Goal: Book appointment/travel/reservation

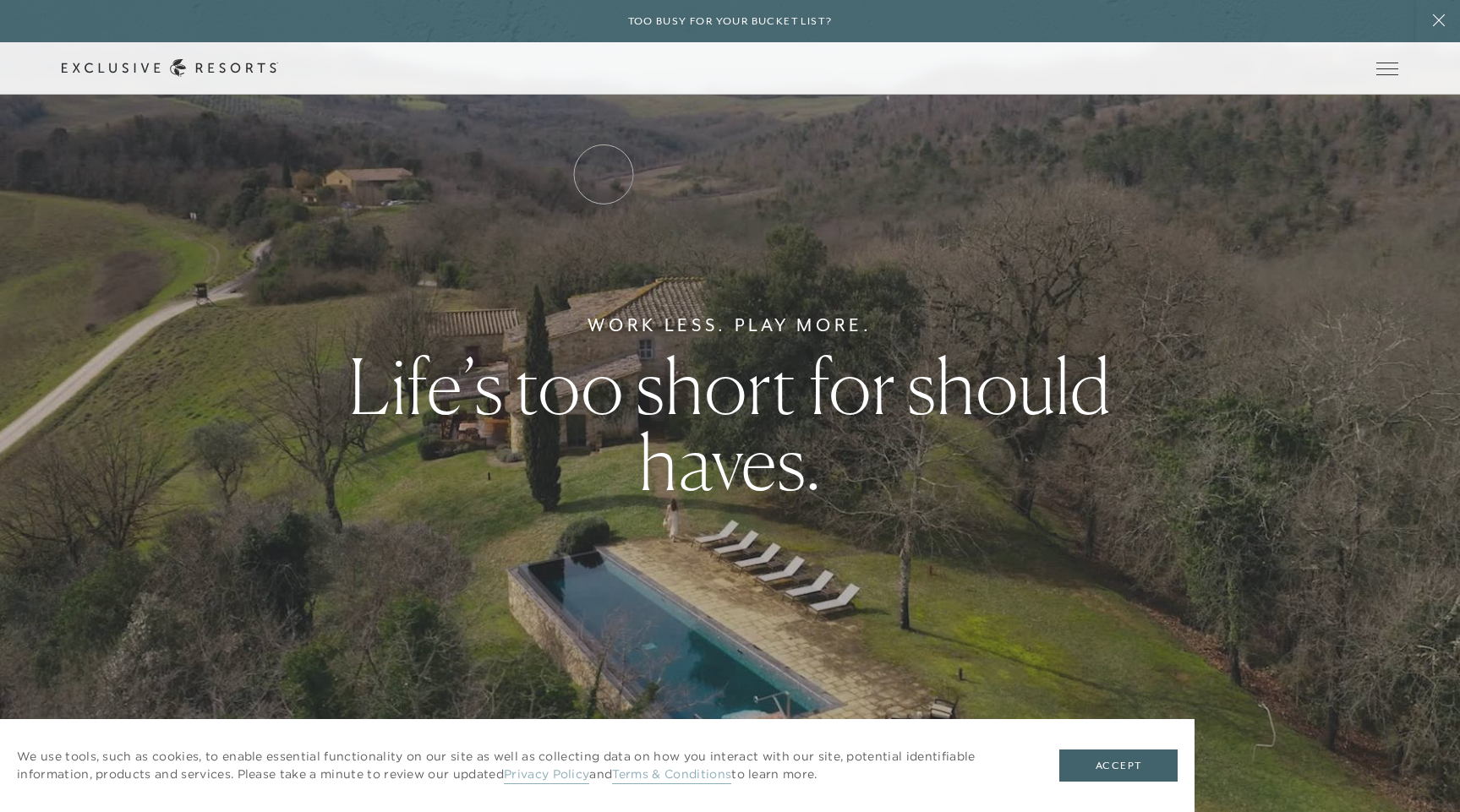
click at [0, 0] on link "Residence Collection" at bounding box center [0, 0] width 0 height 0
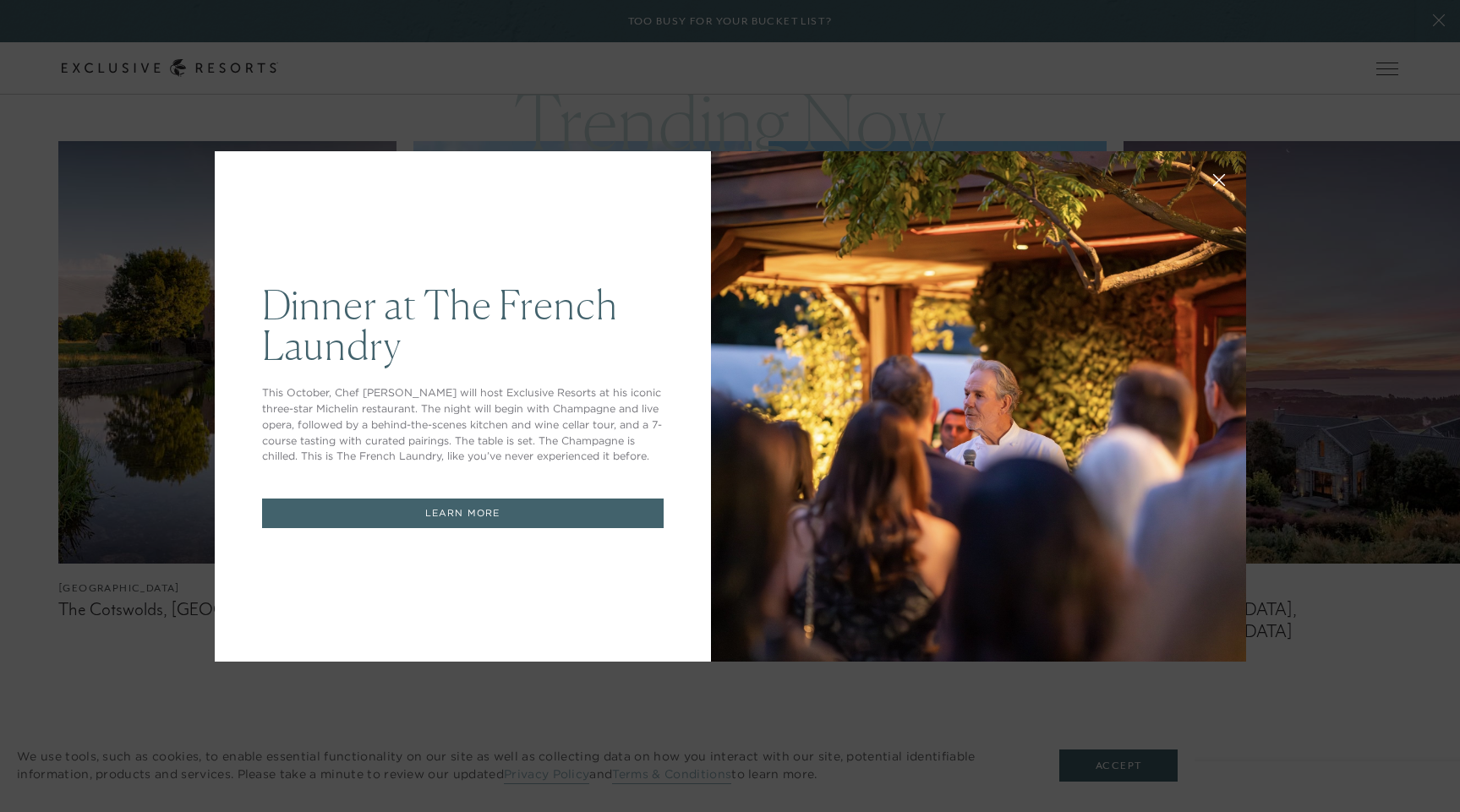
click at [620, 639] on div "Dinner at The [GEOGRAPHIC_DATA] This October, Chef [PERSON_NAME] will host Excl…" at bounding box center [462, 406] width 496 height 510
click at [1113, 764] on div "Dinner at The [GEOGRAPHIC_DATA] This October, Chef [PERSON_NAME] will host Excl…" at bounding box center [730, 406] width 1460 height 812
click at [1212, 173] on icon at bounding box center [1218, 179] width 12 height 12
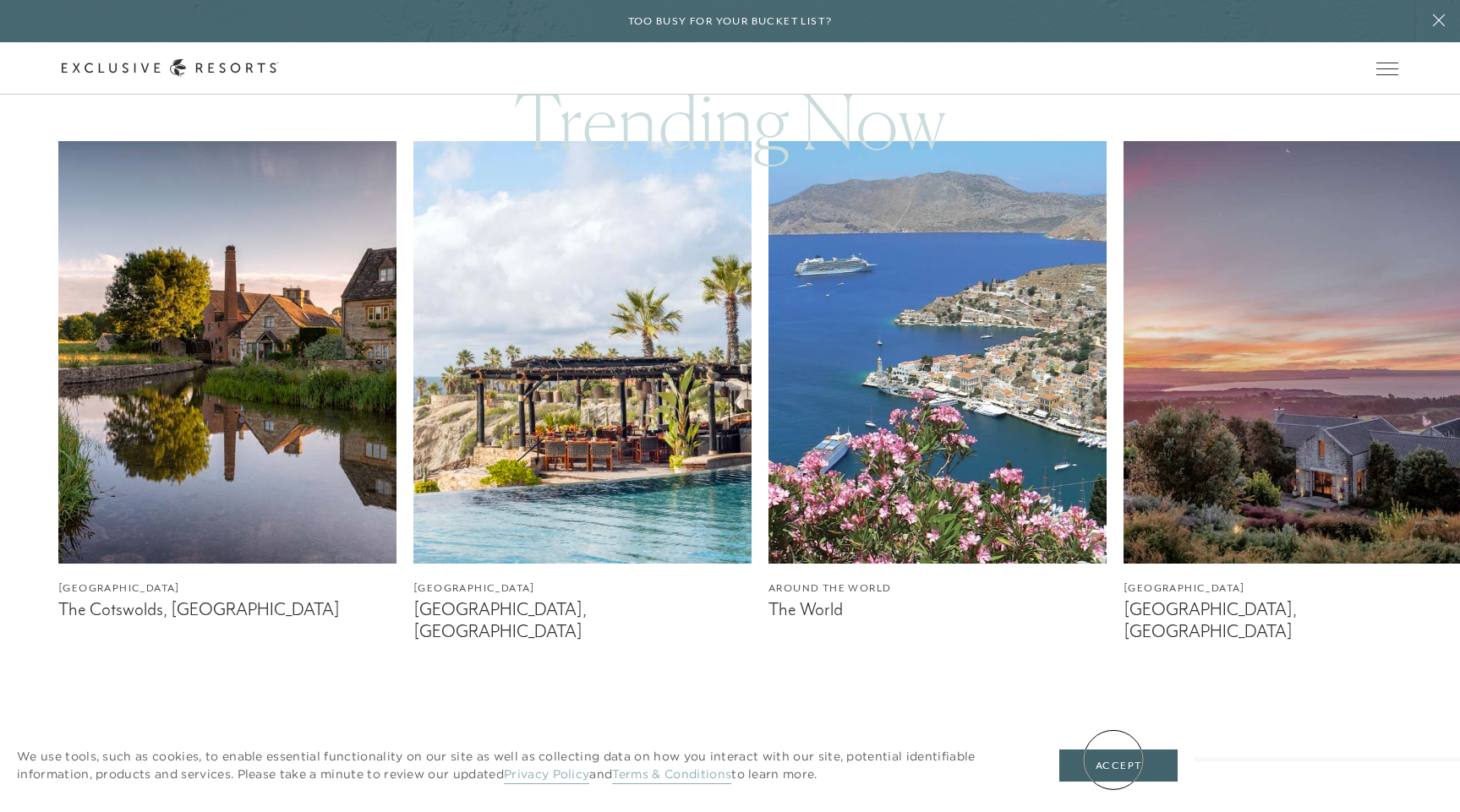
click at [1113, 760] on button "Accept" at bounding box center [1118, 765] width 118 height 32
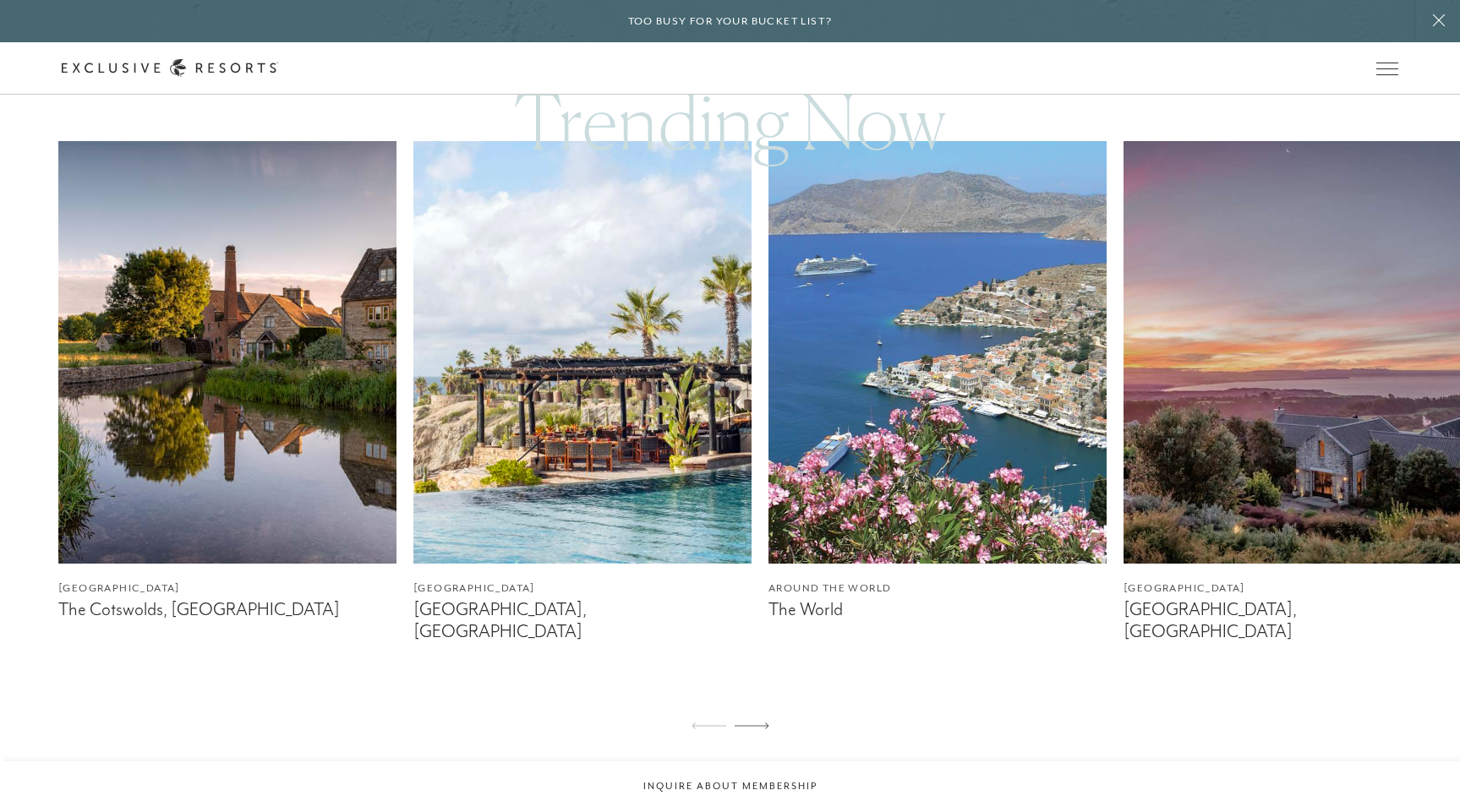
click at [1421, 444] on img at bounding box center [1291, 352] width 338 height 423
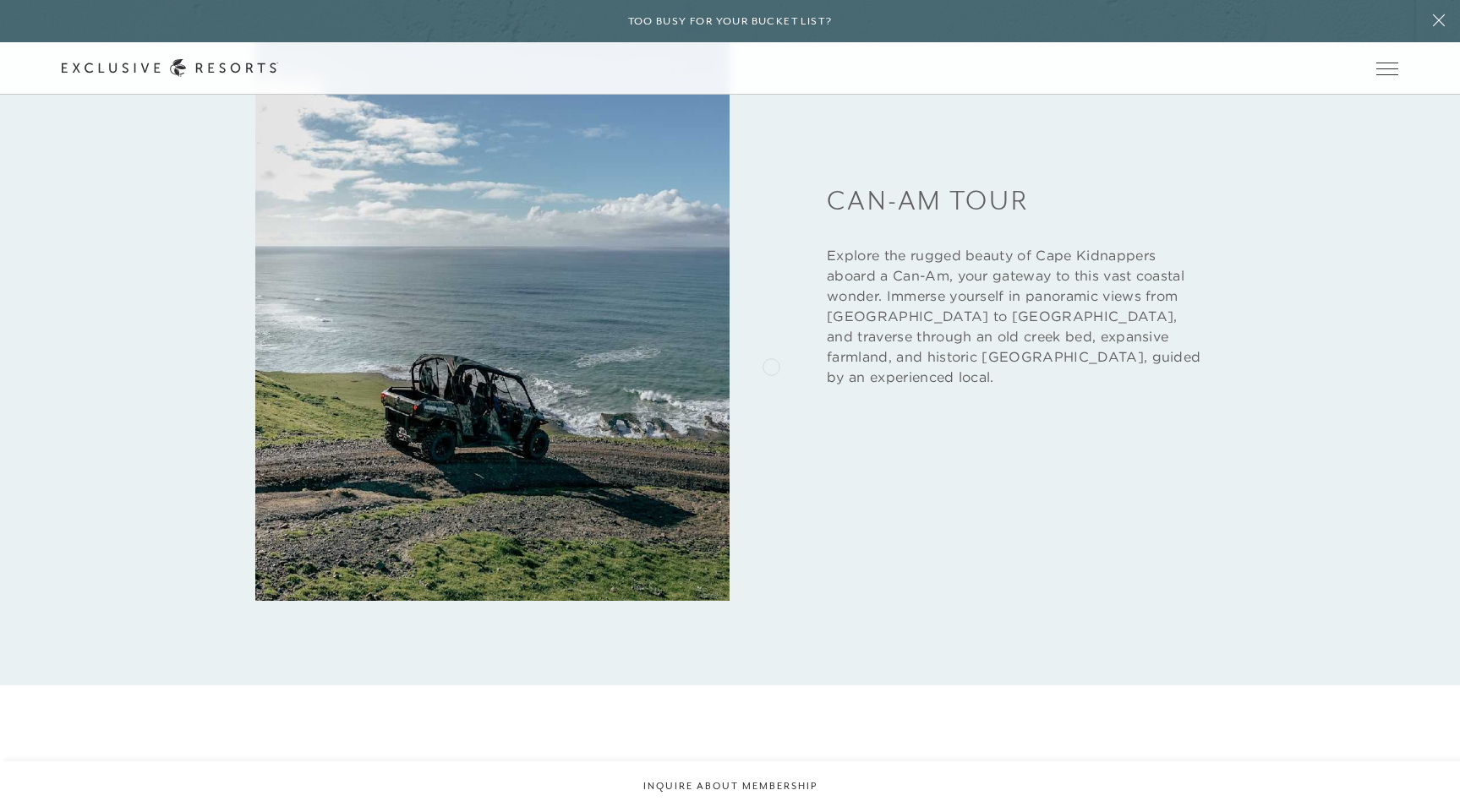
scroll to position [3190, 0]
